Goal: Transaction & Acquisition: Purchase product/service

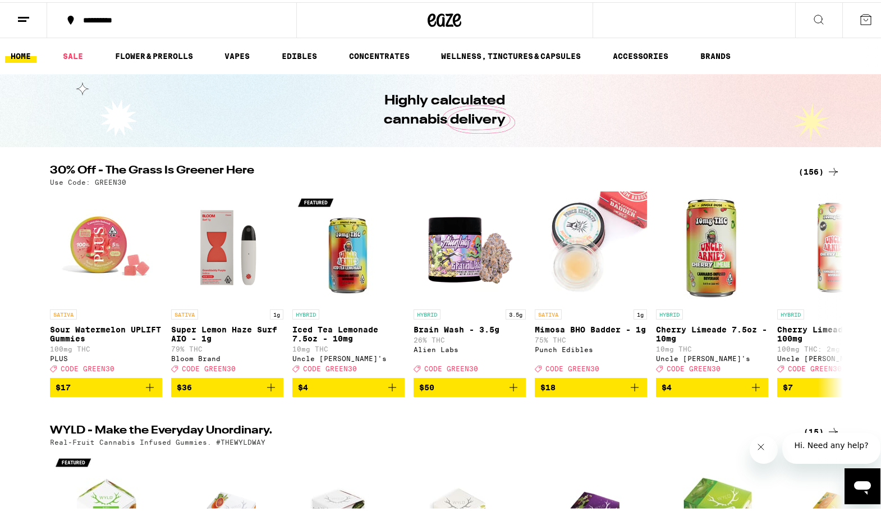
click at [28, 15] on line at bounding box center [23, 15] width 11 height 0
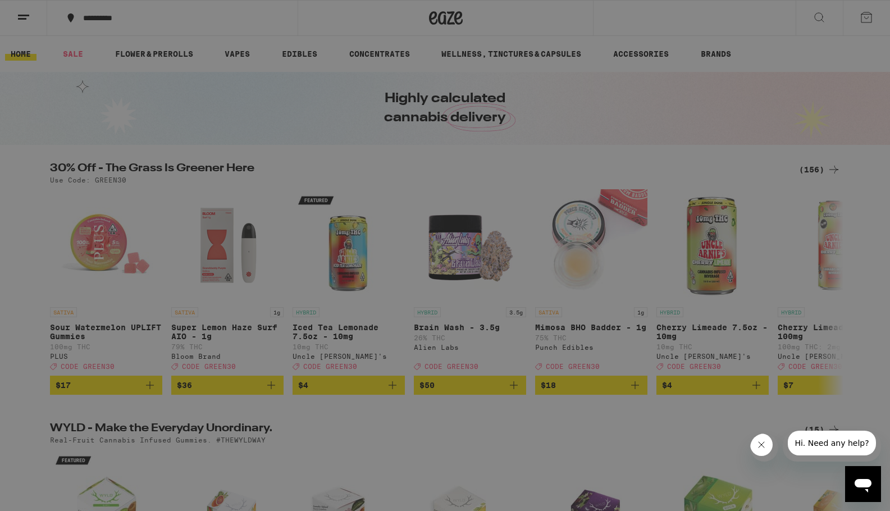
click at [89, 392] on link "Account" at bounding box center [155, 392] width 197 height 13
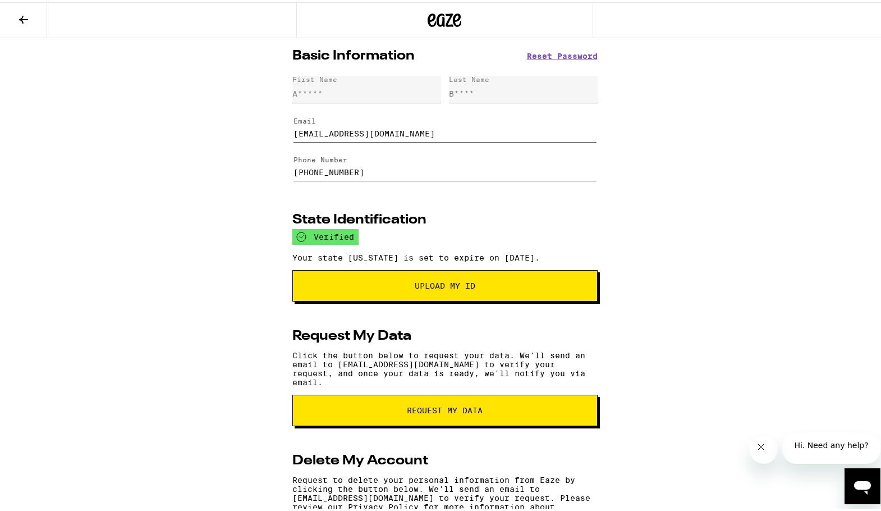
click at [25, 20] on icon at bounding box center [23, 17] width 13 height 13
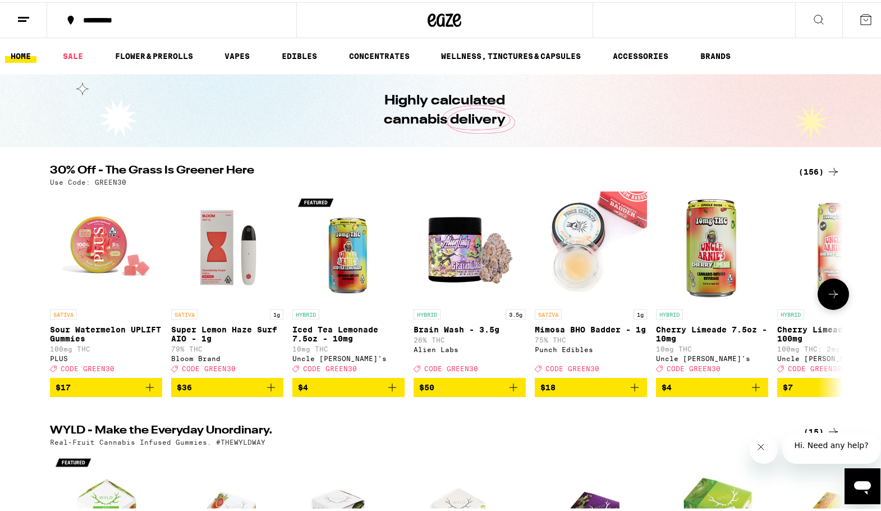
click at [730, 392] on span "$4" at bounding box center [712, 384] width 101 height 13
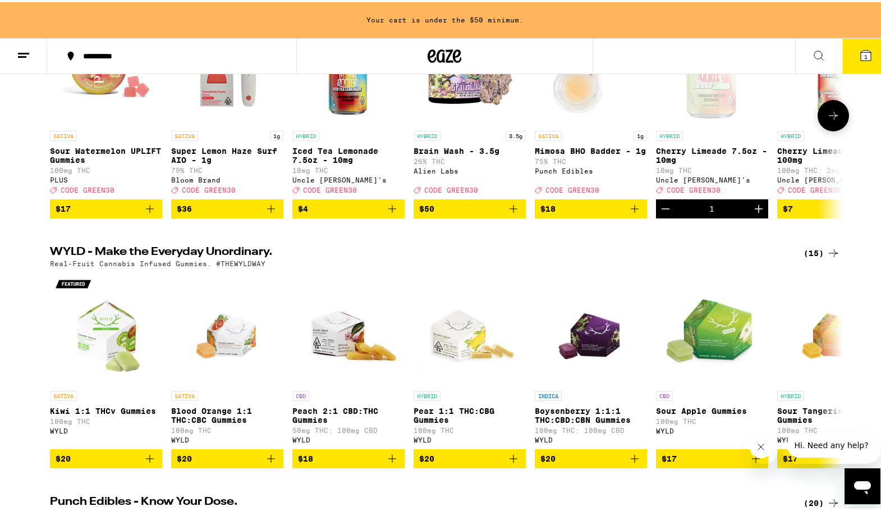
scroll to position [225, 0]
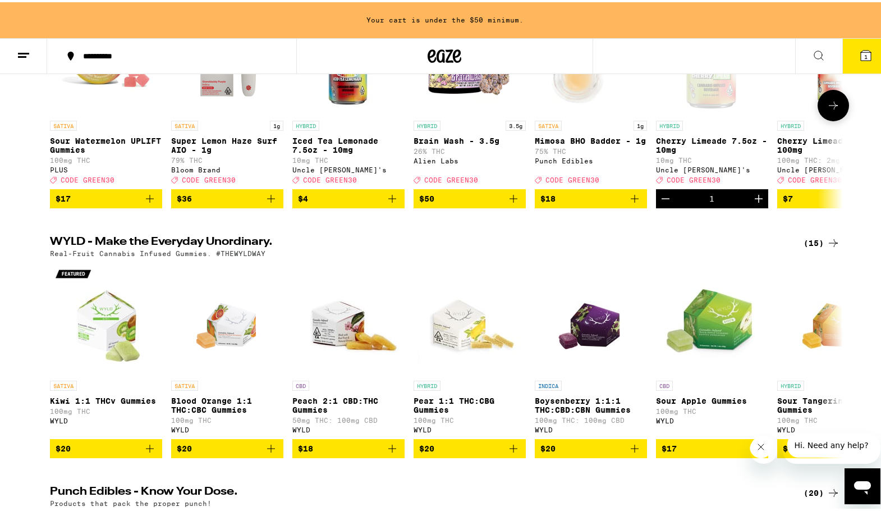
click at [827, 110] on icon at bounding box center [833, 103] width 13 height 13
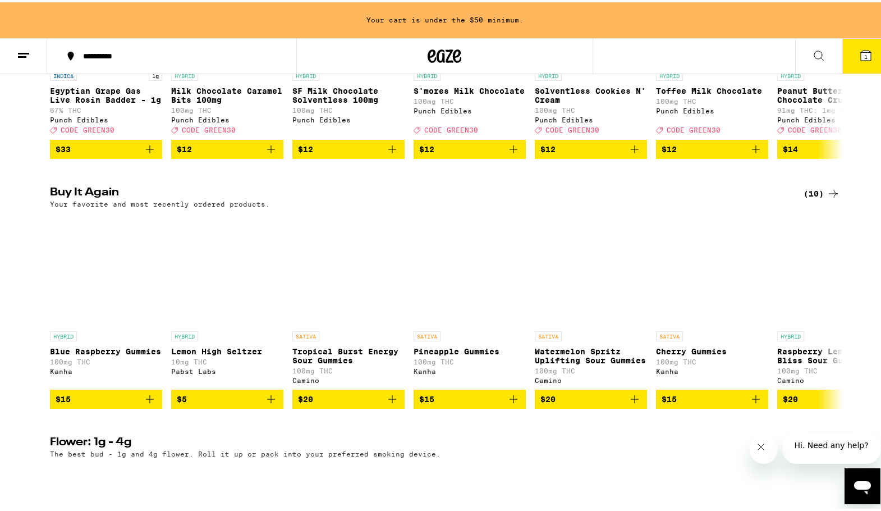
scroll to position [786, 0]
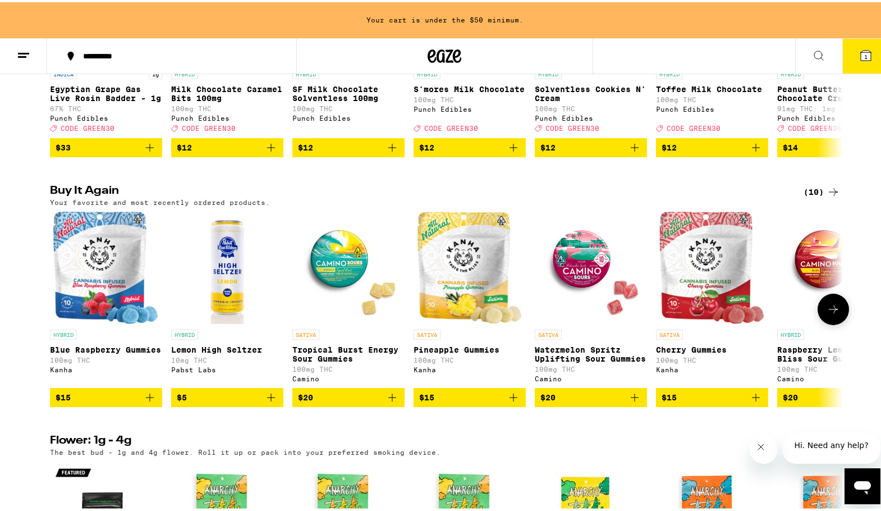
click at [711, 402] on span "$15" at bounding box center [712, 394] width 101 height 13
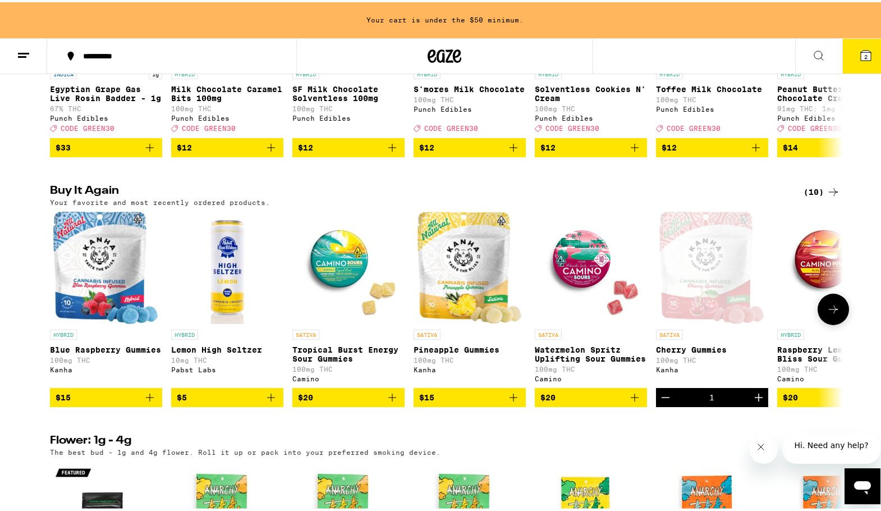
click at [835, 314] on icon at bounding box center [833, 306] width 13 height 13
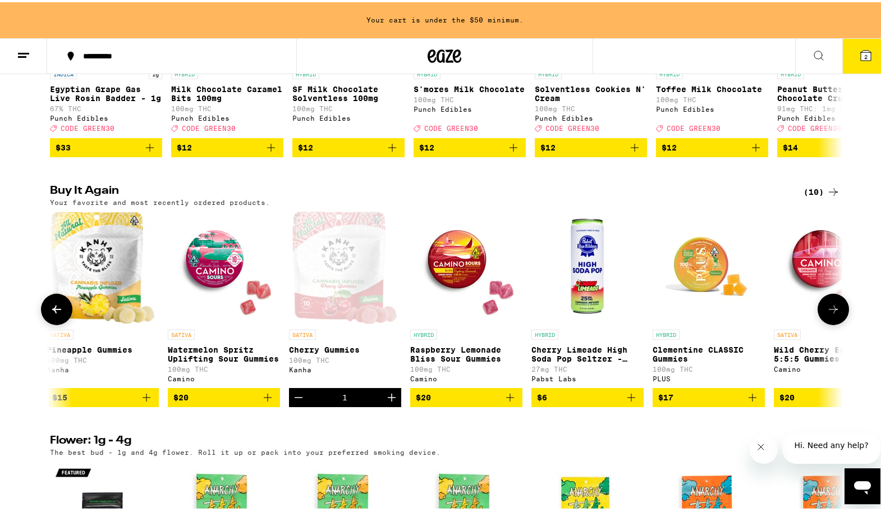
scroll to position [0, 422]
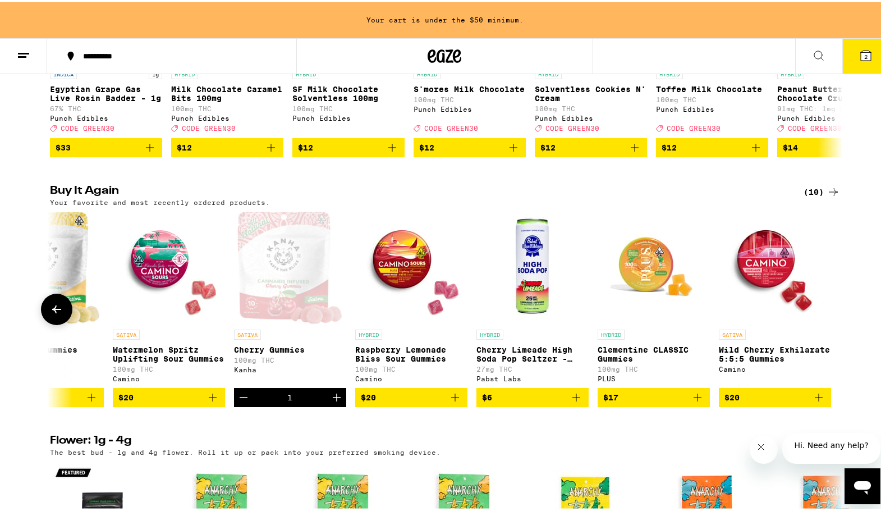
click at [54, 314] on icon at bounding box center [56, 306] width 13 height 13
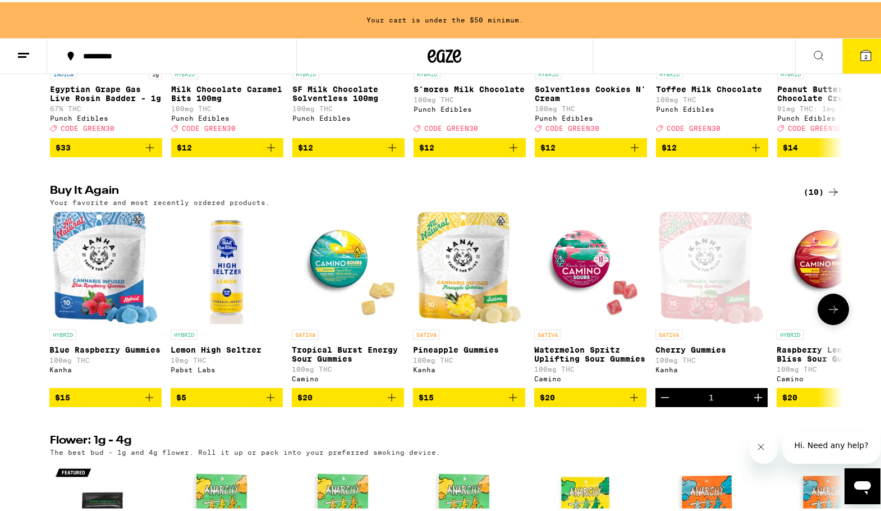
scroll to position [0, 0]
click at [581, 402] on span "$20" at bounding box center [591, 394] width 101 height 13
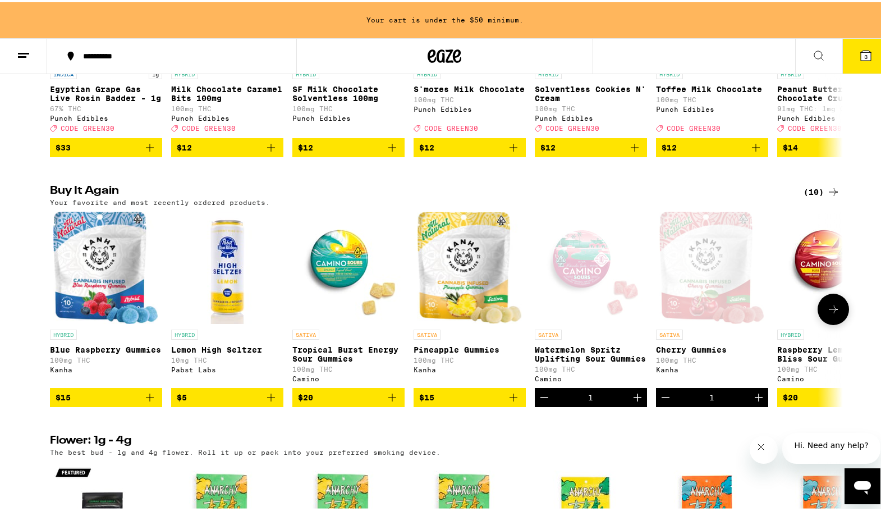
click at [98, 402] on span "$15" at bounding box center [106, 394] width 101 height 13
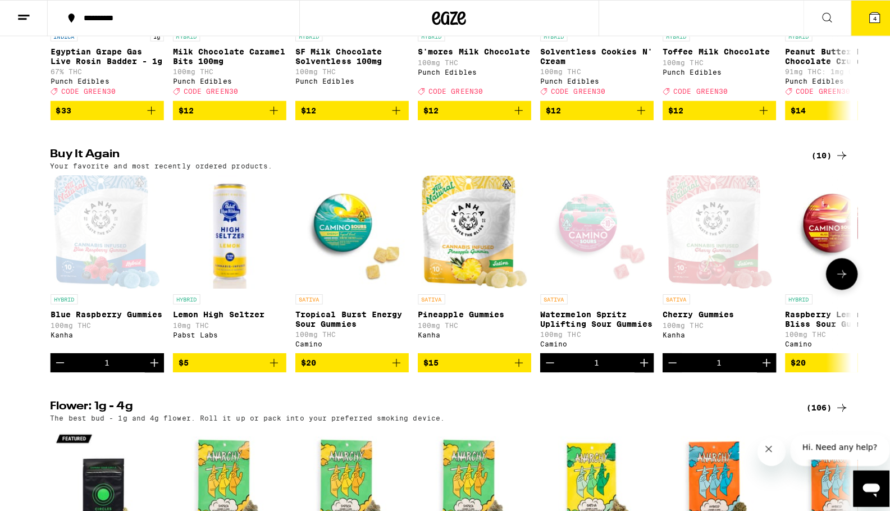
scroll to position [750, 0]
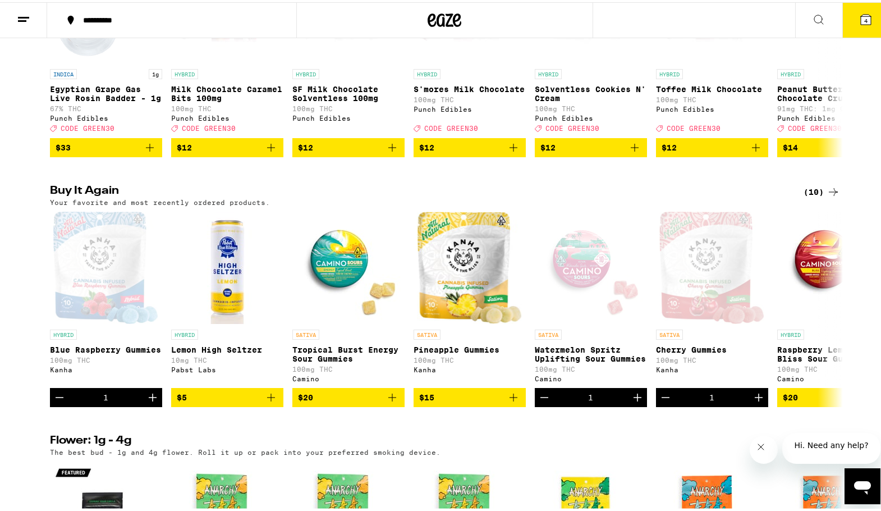
click at [861, 12] on icon at bounding box center [866, 17] width 10 height 10
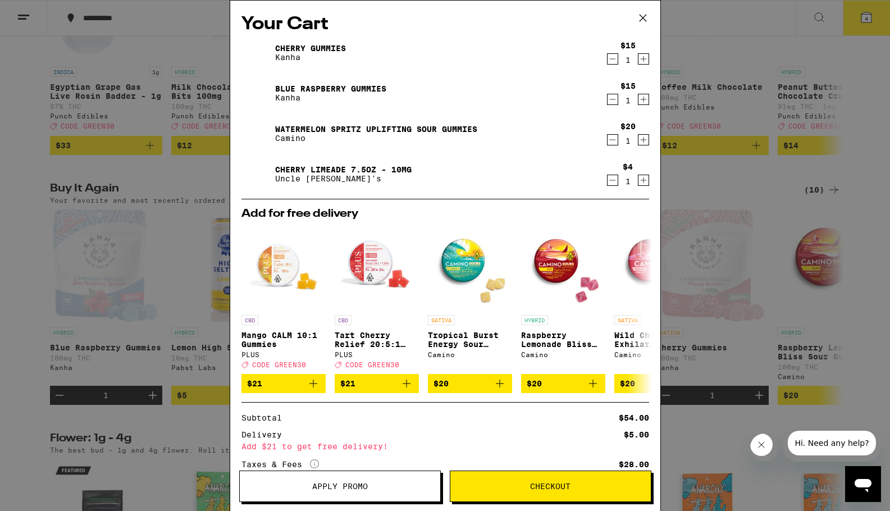
scroll to position [88, 0]
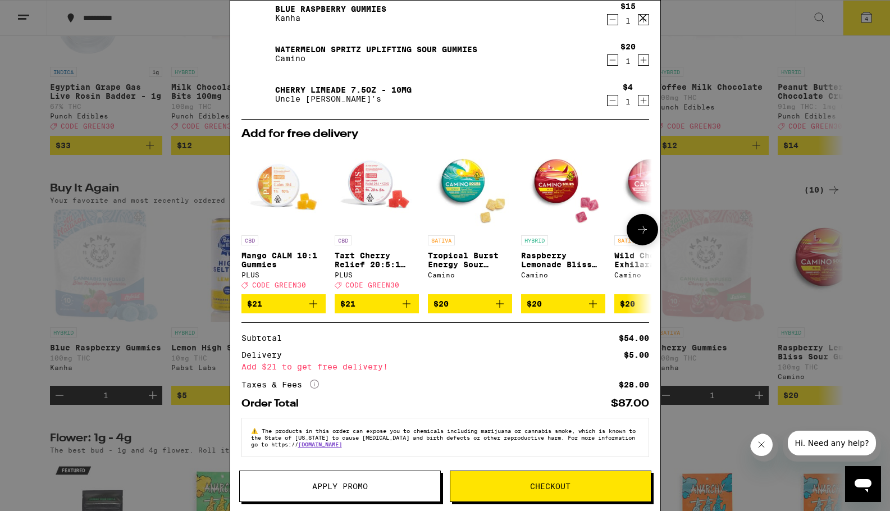
click at [638, 226] on icon at bounding box center [642, 230] width 9 height 8
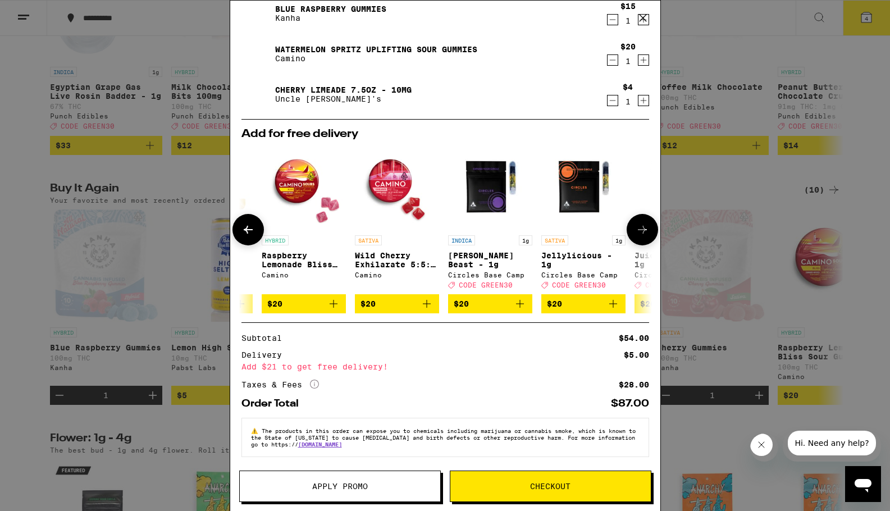
scroll to position [0, 277]
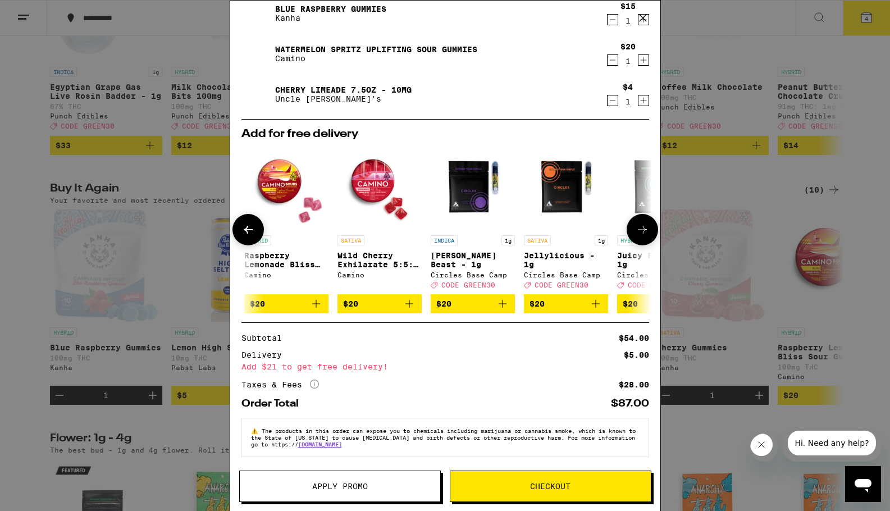
click at [251, 223] on icon at bounding box center [247, 229] width 13 height 13
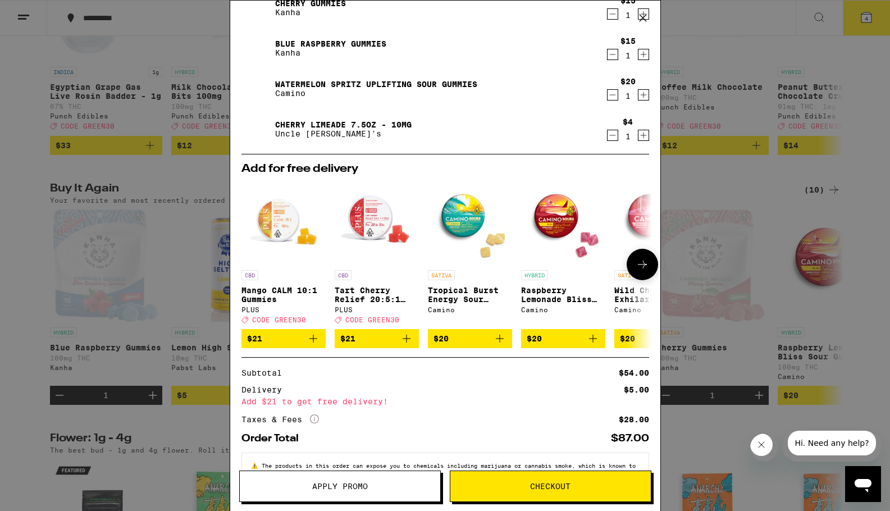
scroll to position [0, 0]
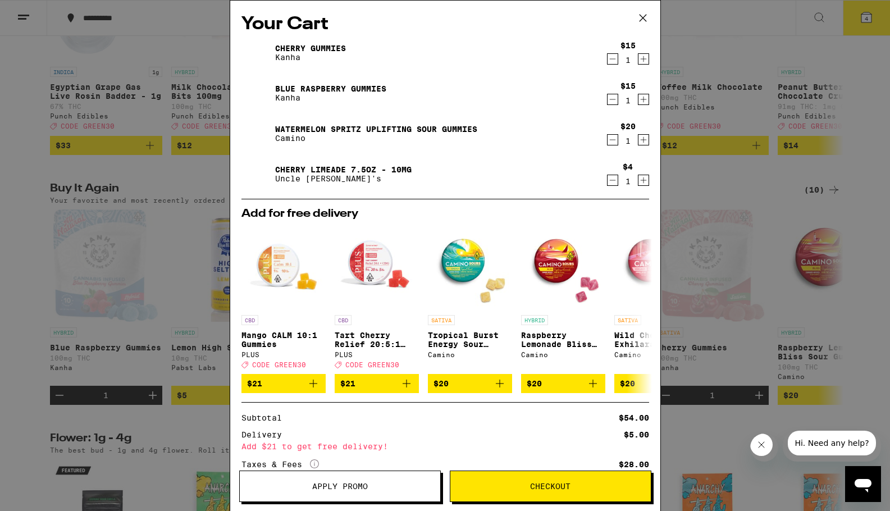
click at [638, 139] on icon "Increment" at bounding box center [643, 139] width 10 height 13
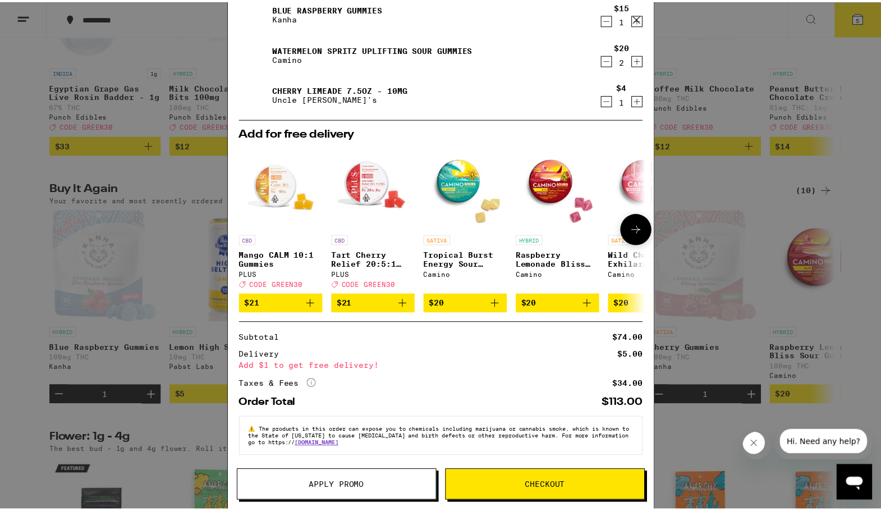
scroll to position [88, 0]
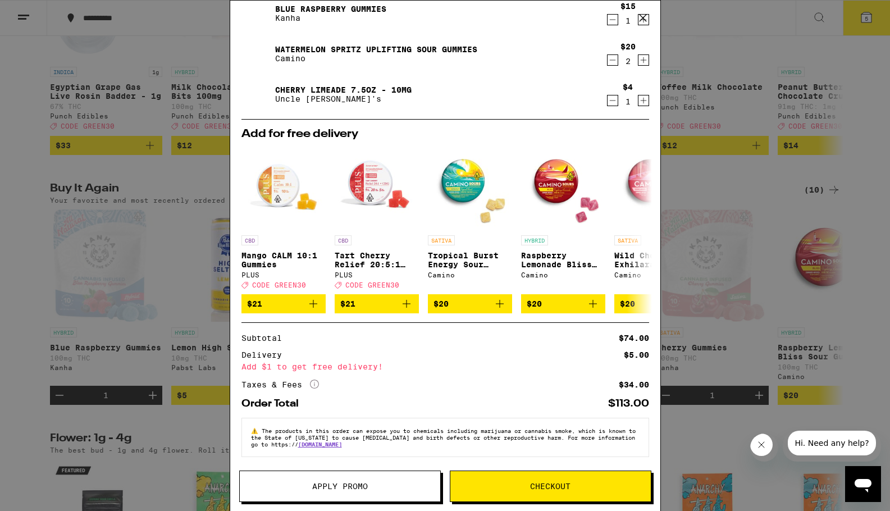
click at [349, 483] on span "Apply Promo" at bounding box center [340, 486] width 56 height 8
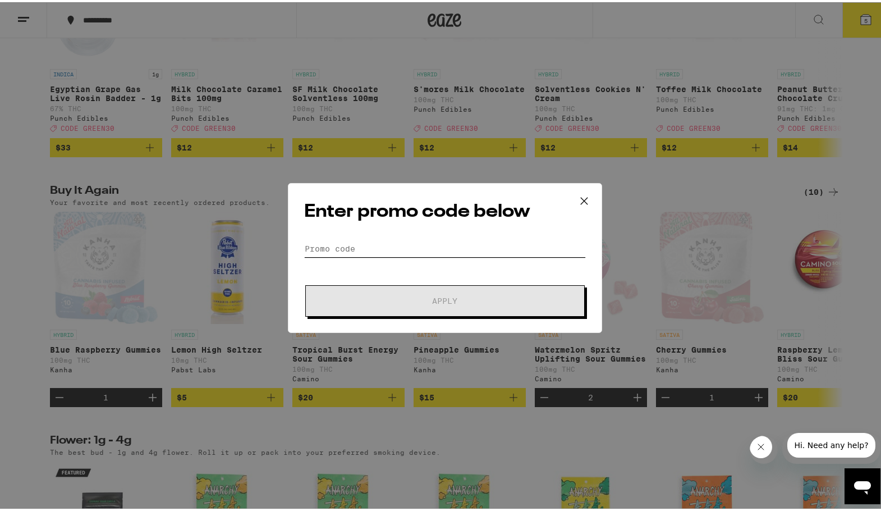
click at [379, 241] on input "Promo Code" at bounding box center [445, 246] width 282 height 17
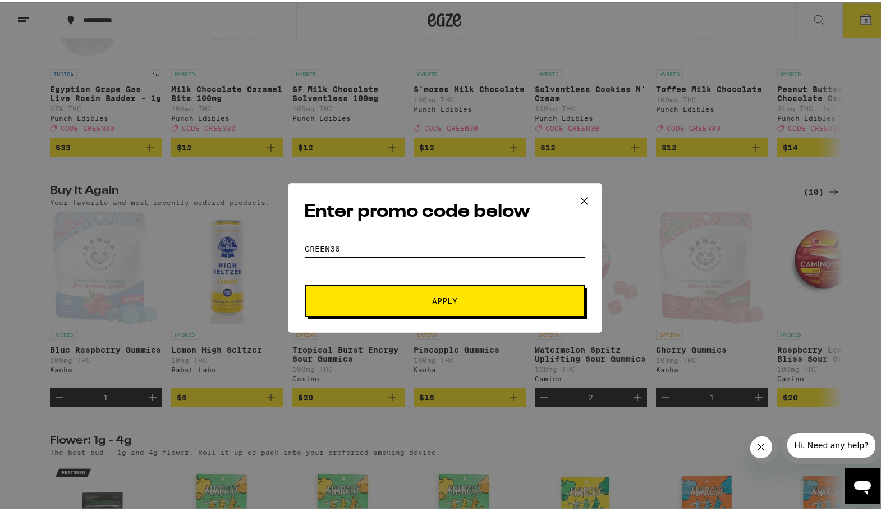
type input "GREEN30"
click at [461, 291] on button "Apply" at bounding box center [445, 298] width 280 height 31
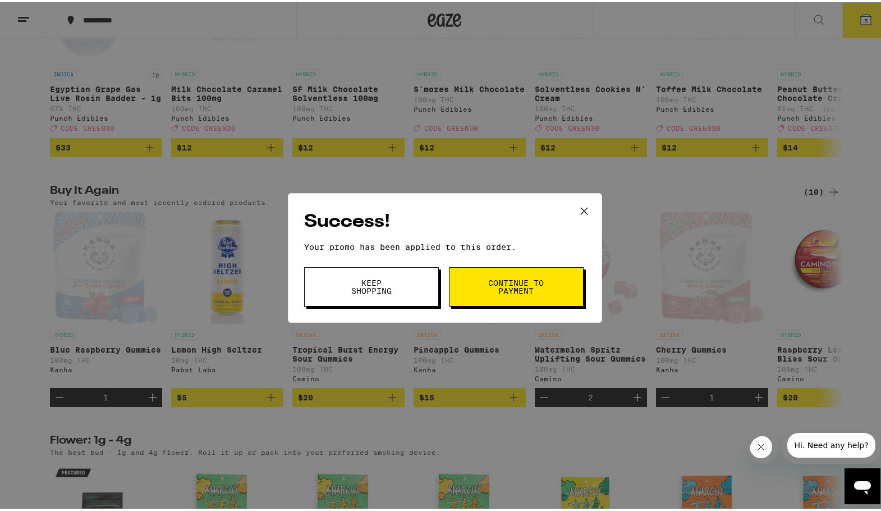
click at [512, 280] on span "Continue to payment" at bounding box center [516, 285] width 57 height 16
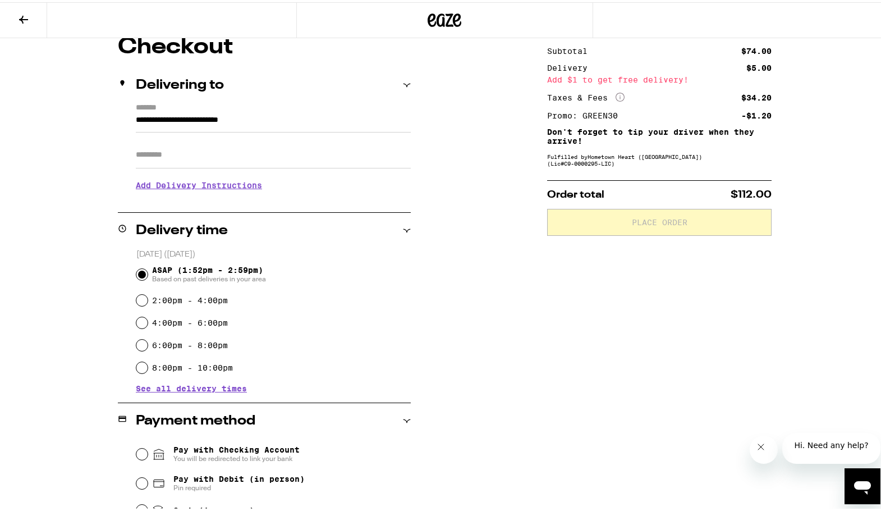
scroll to position [112, 0]
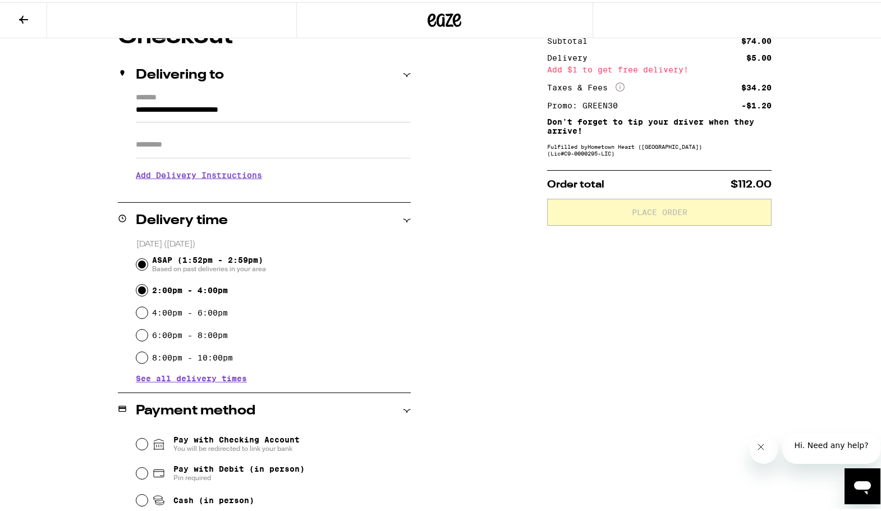
click at [138, 289] on input "2:00pm - 4:00pm" at bounding box center [141, 287] width 11 height 11
radio input "true"
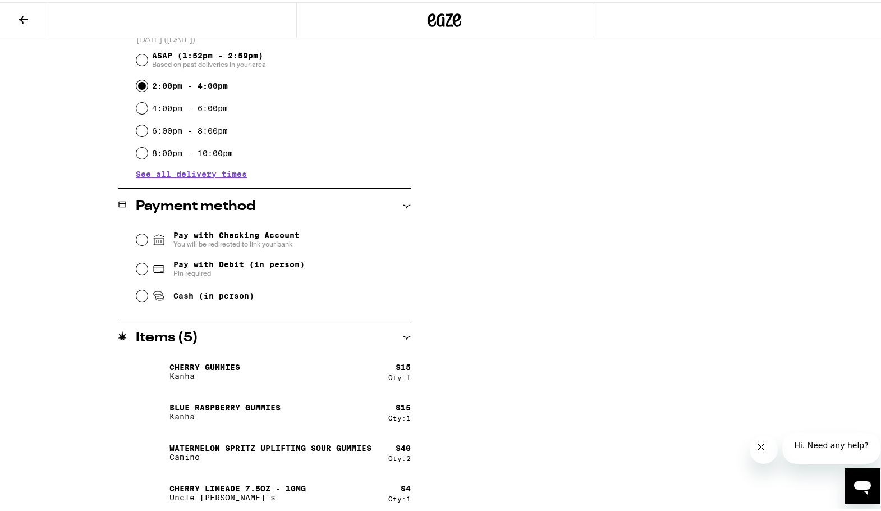
scroll to position [322, 0]
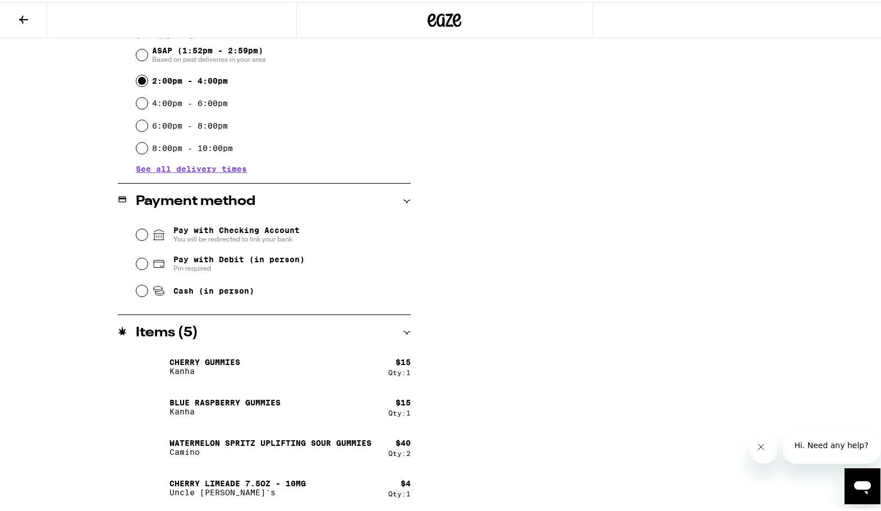
click at [280, 254] on span "Pay with Debit (in person)" at bounding box center [238, 257] width 131 height 9
click at [148, 256] on input "Pay with Debit (in person) Pin required" at bounding box center [141, 261] width 11 height 11
radio input "true"
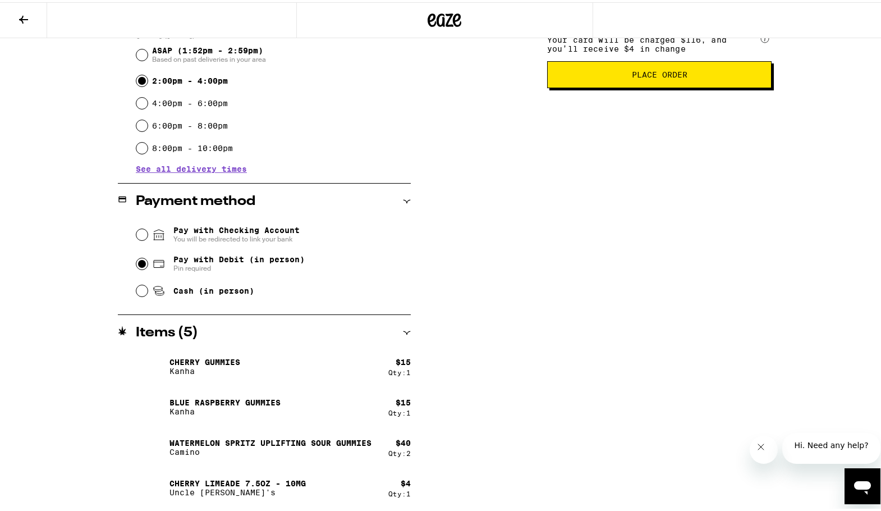
click at [665, 76] on span "Place Order" at bounding box center [660, 72] width 56 height 8
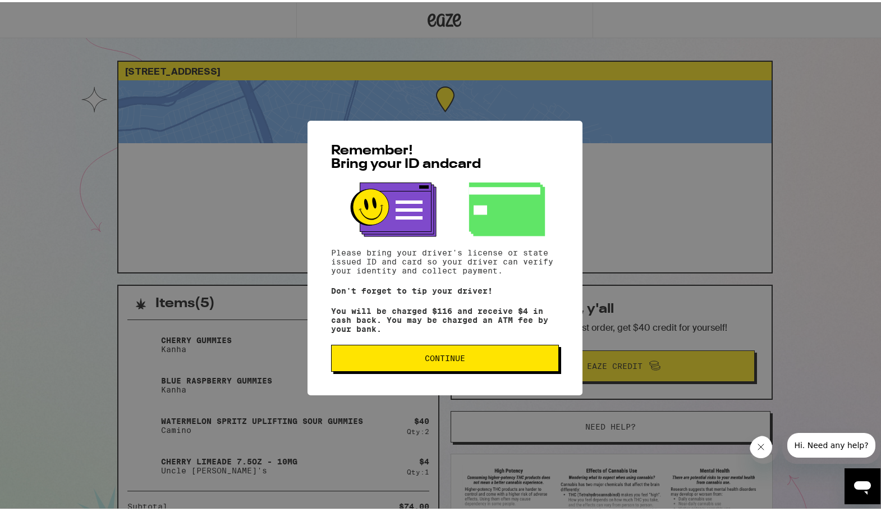
click at [476, 368] on button "Continue" at bounding box center [445, 355] width 228 height 27
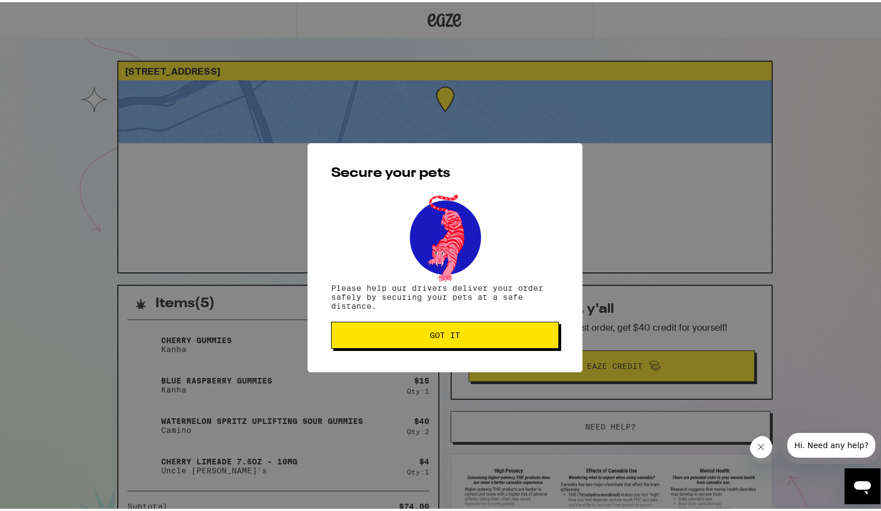
click at [458, 339] on button "Got it" at bounding box center [445, 332] width 228 height 27
